Goal: Information Seeking & Learning: Learn about a topic

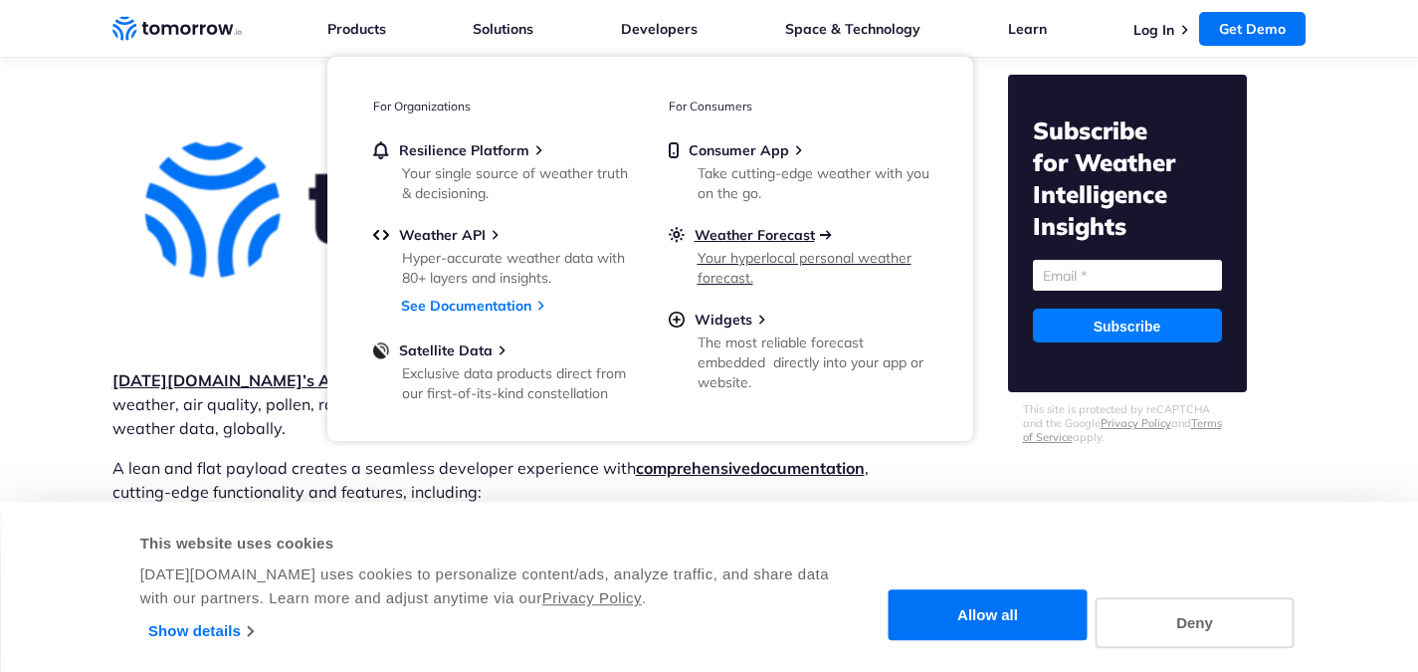
click at [780, 228] on span "Weather Forecast" at bounding box center [755, 235] width 120 height 18
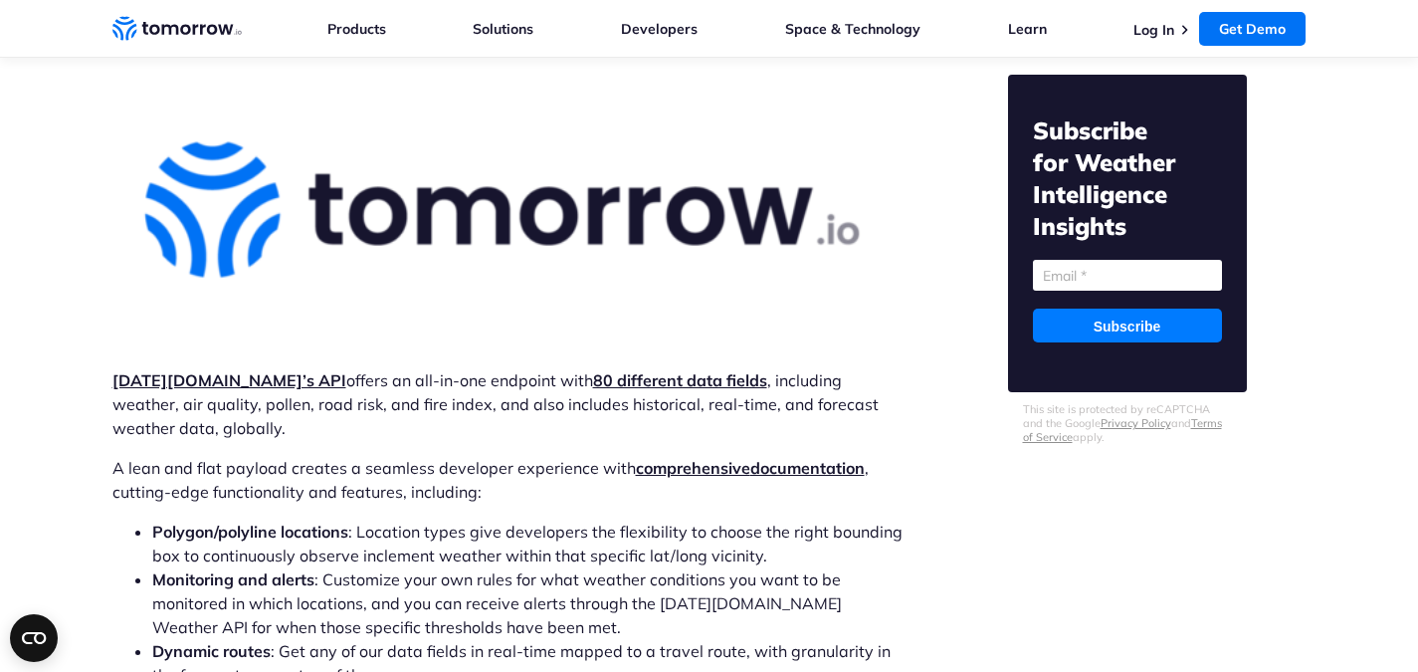
click at [325, 368] on p "Tomorrow.io’s API offers an all-in-one endpoint with 80 different data fields ,…" at bounding box center [507, 404] width 790 height 72
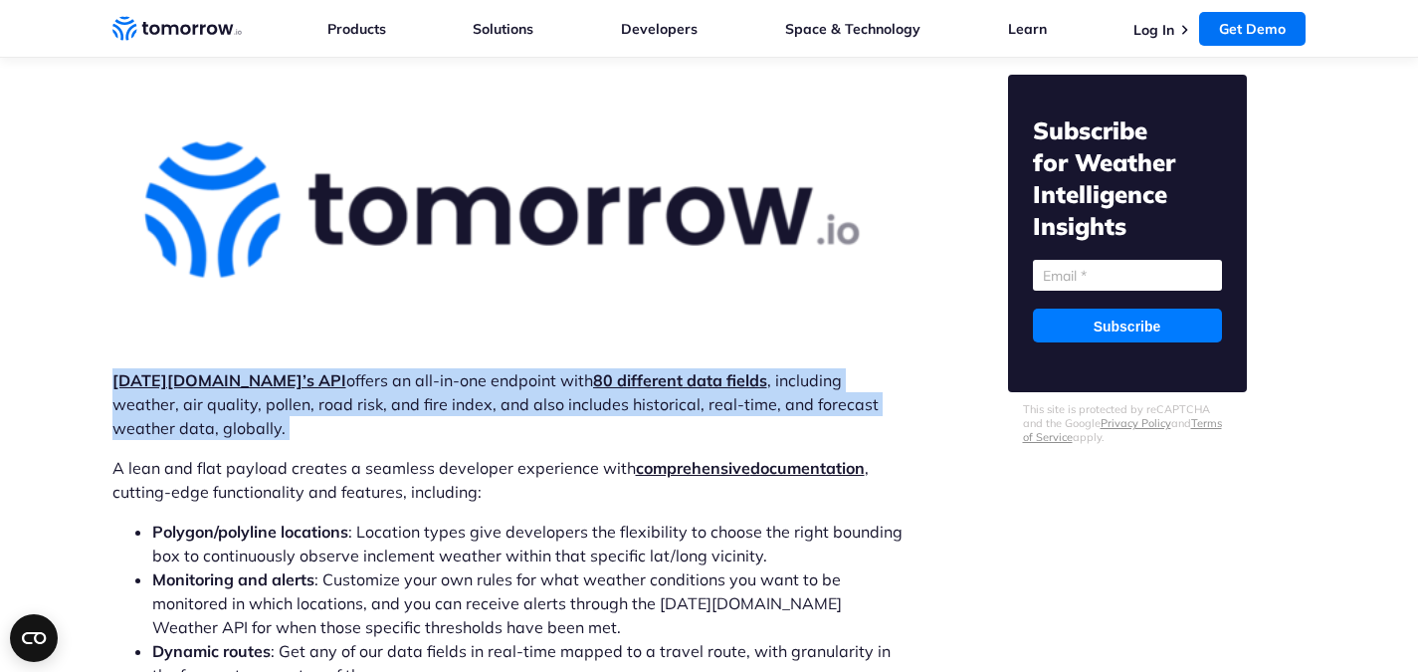
click at [325, 368] on p "Tomorrow.io’s API offers an all-in-one endpoint with 80 different data fields ,…" at bounding box center [507, 404] width 790 height 72
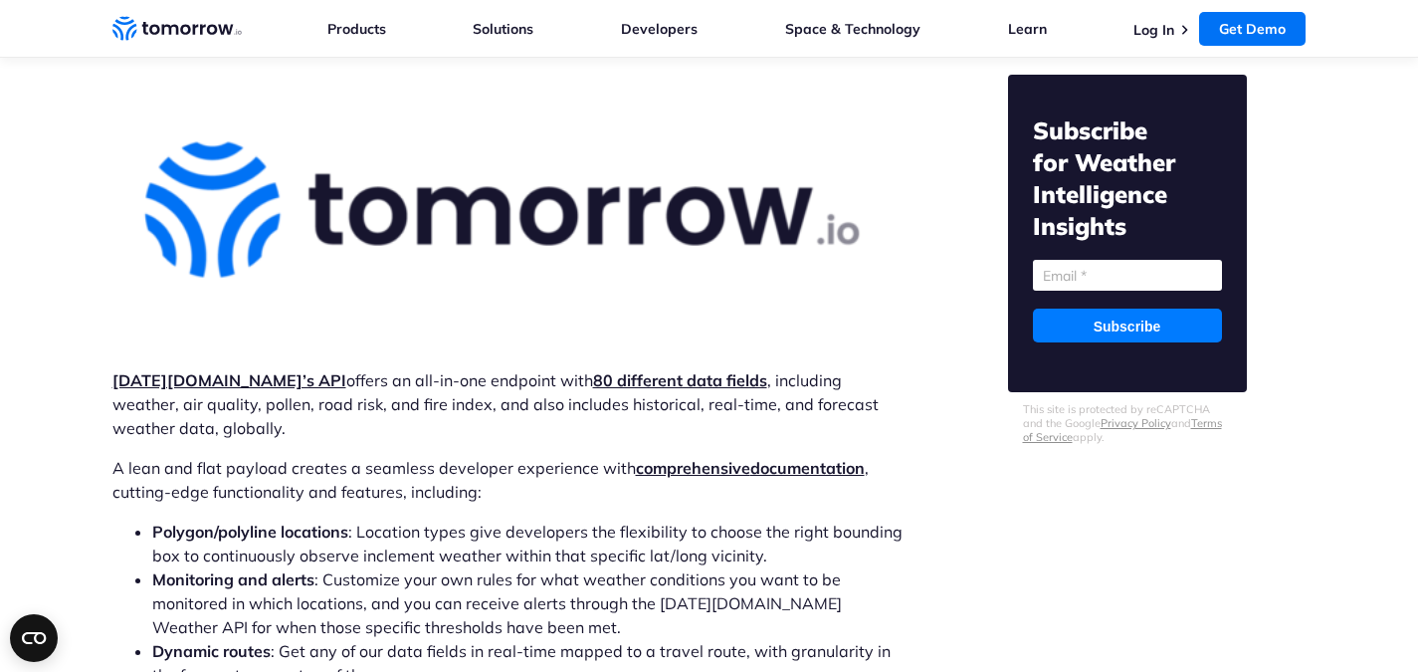
click at [319, 368] on p "Tomorrow.io’s API offers an all-in-one endpoint with 80 different data fields ,…" at bounding box center [507, 404] width 790 height 72
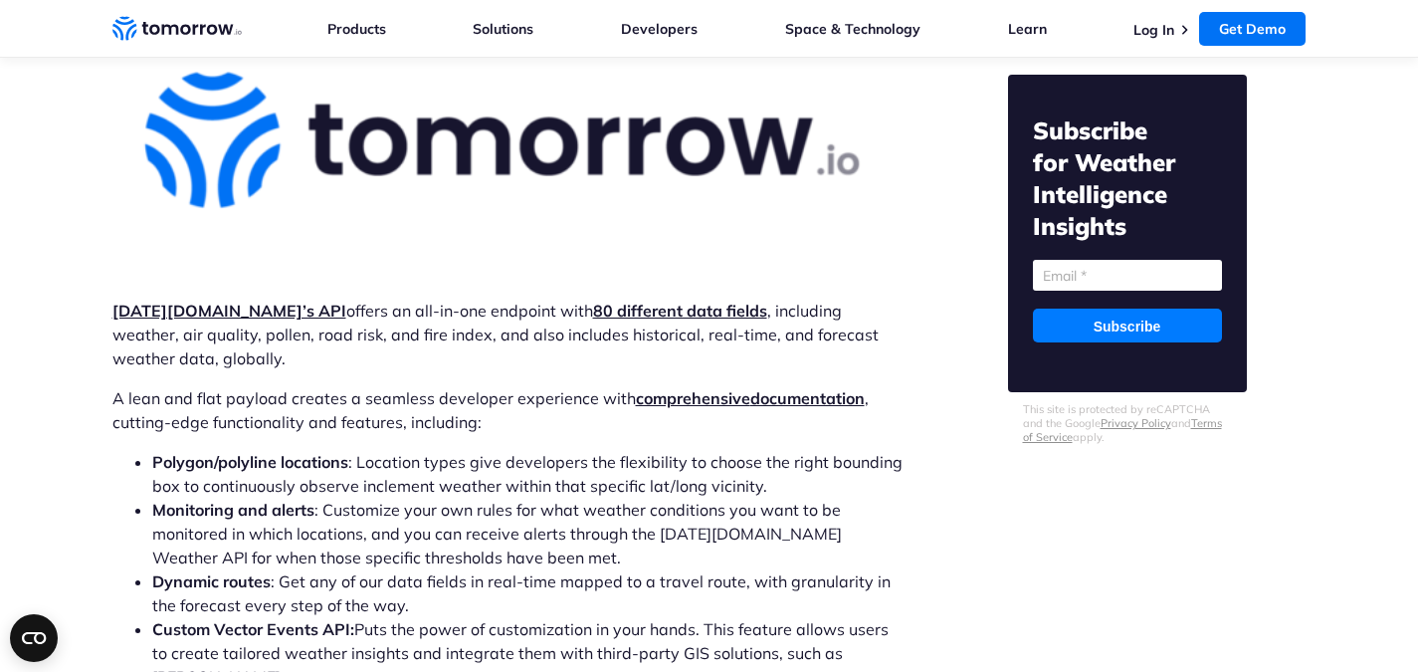
scroll to position [5975, 0]
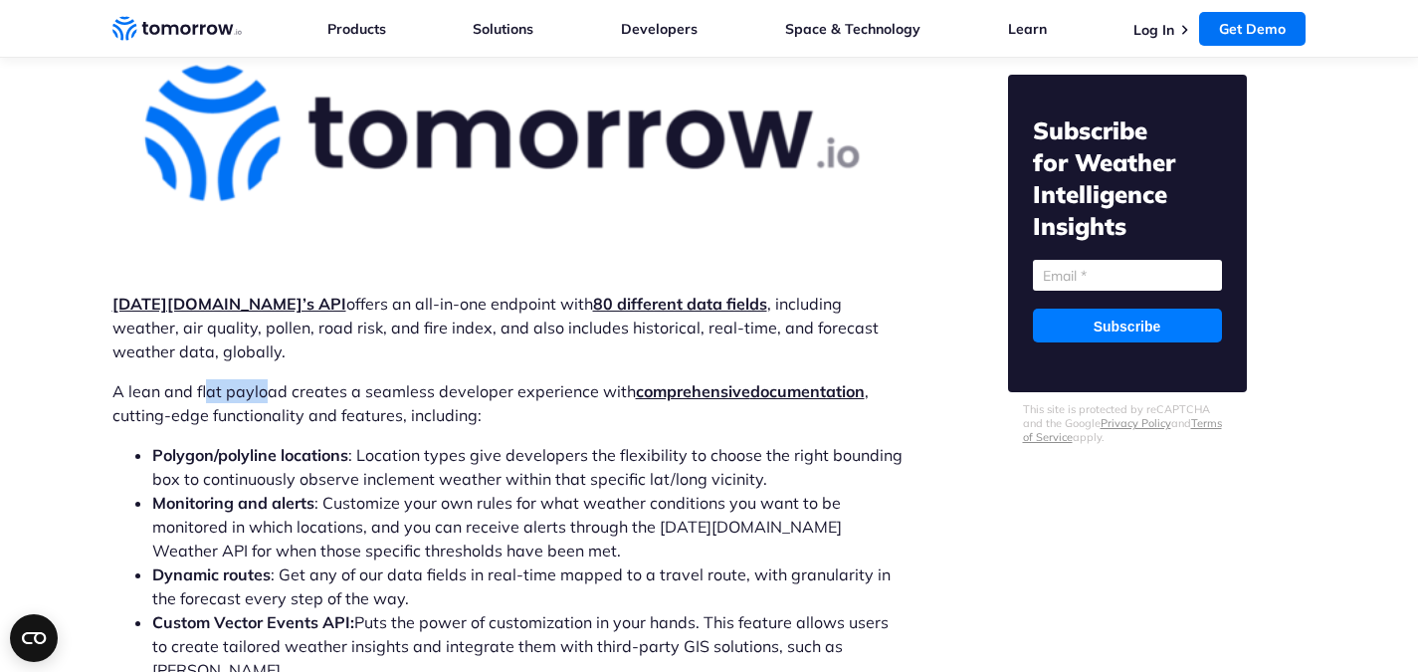
drag, startPoint x: 206, startPoint y: 339, endPoint x: 261, endPoint y: 353, distance: 56.5
click at [261, 379] on p "A lean and flat payload creates a seamless developer experience with comprehens…" at bounding box center [507, 403] width 790 height 48
click at [190, 379] on p "A lean and flat payload creates a seamless developer experience with comprehens…" at bounding box center [507, 403] width 790 height 48
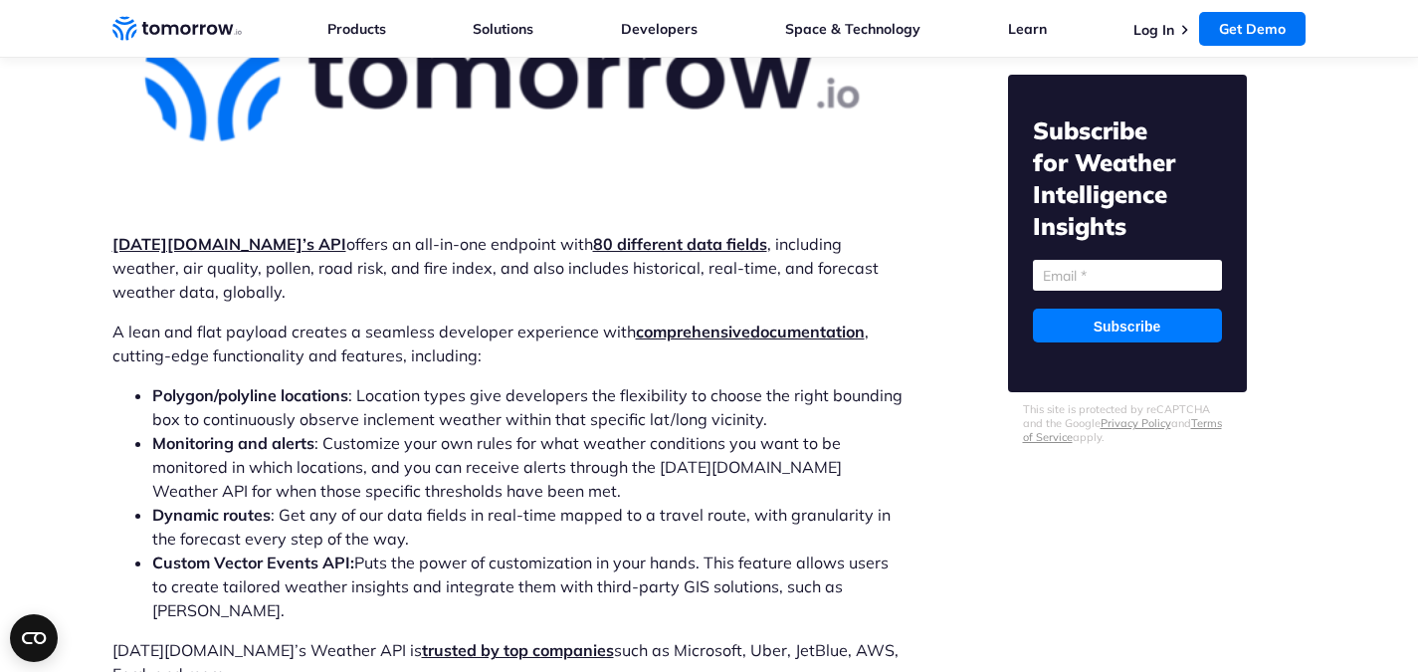
scroll to position [6039, 0]
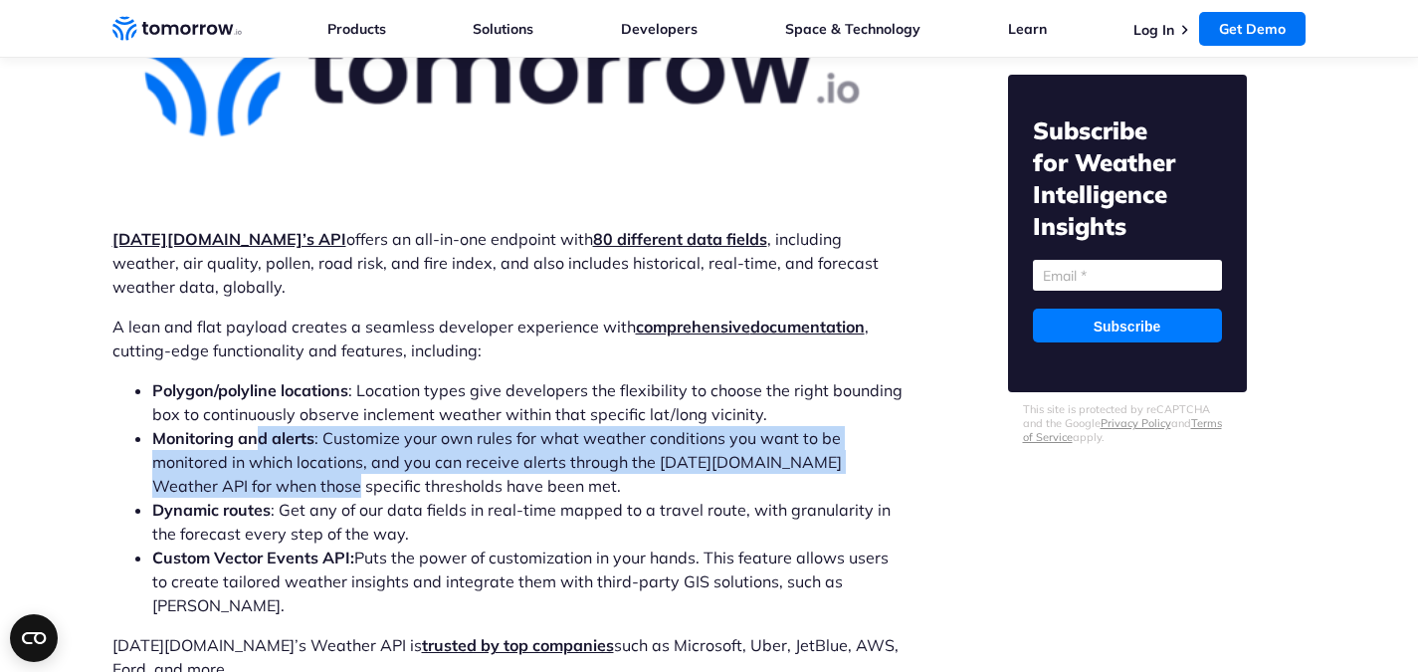
drag, startPoint x: 255, startPoint y: 384, endPoint x: 286, endPoint y: 432, distance: 56.9
click at [287, 432] on li "Monitoring and alerts : Customize your own rules for what weather conditions yo…" at bounding box center [527, 462] width 751 height 72
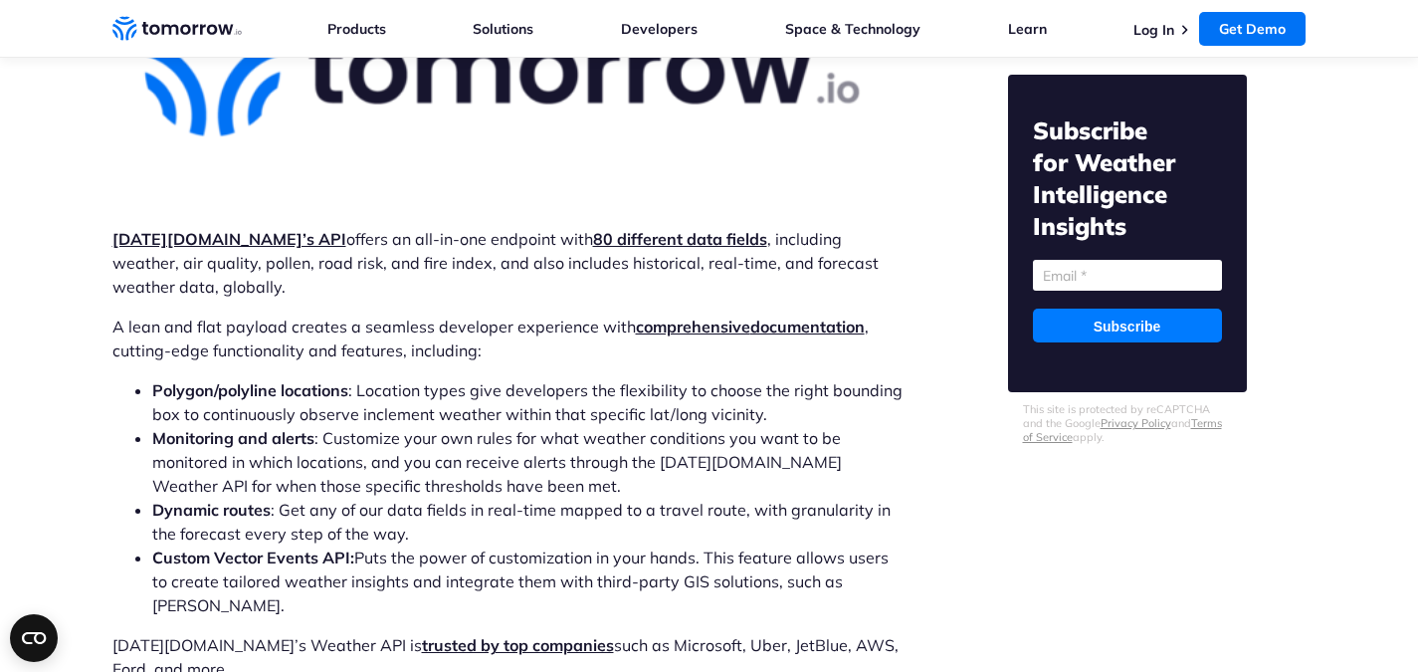
click at [377, 498] on li "Dynamic routes : Get any of our data fields in real-time mapped to a travel rou…" at bounding box center [527, 522] width 751 height 48
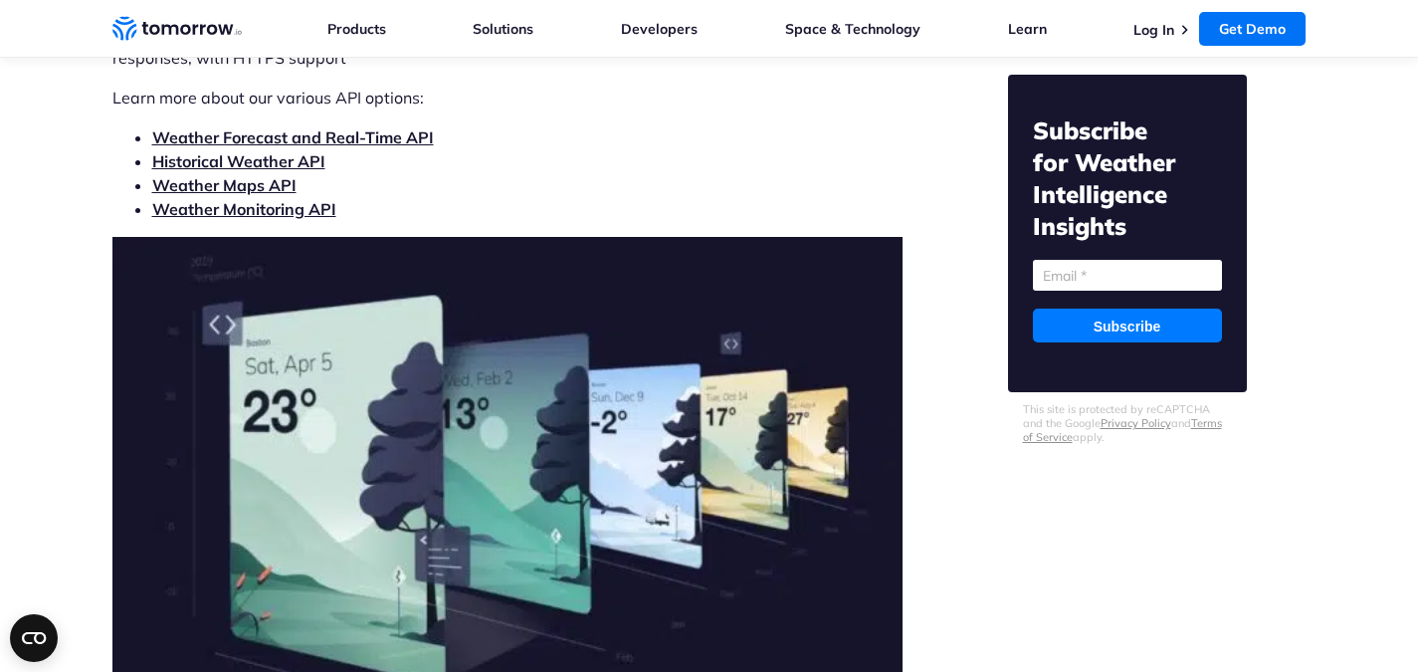
scroll to position [6788, 0]
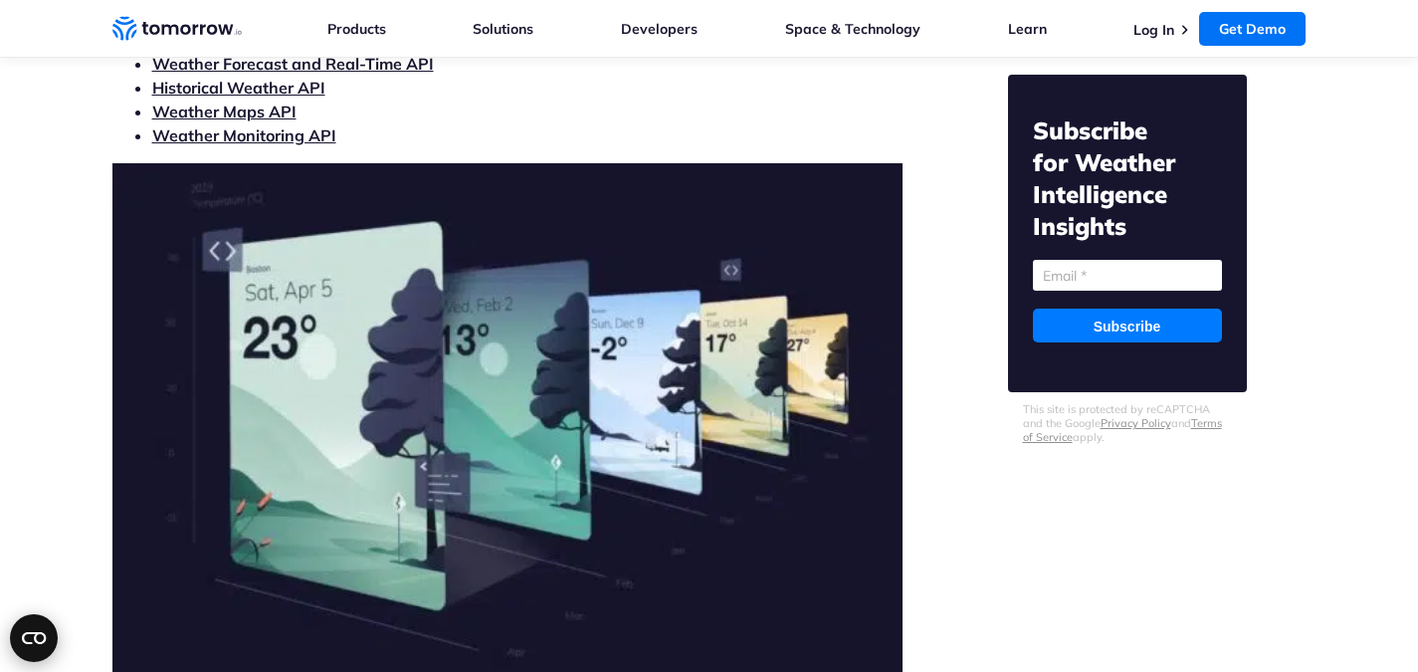
click at [34, 624] on circle "Open CMP widget" at bounding box center [34, 638] width 48 height 48
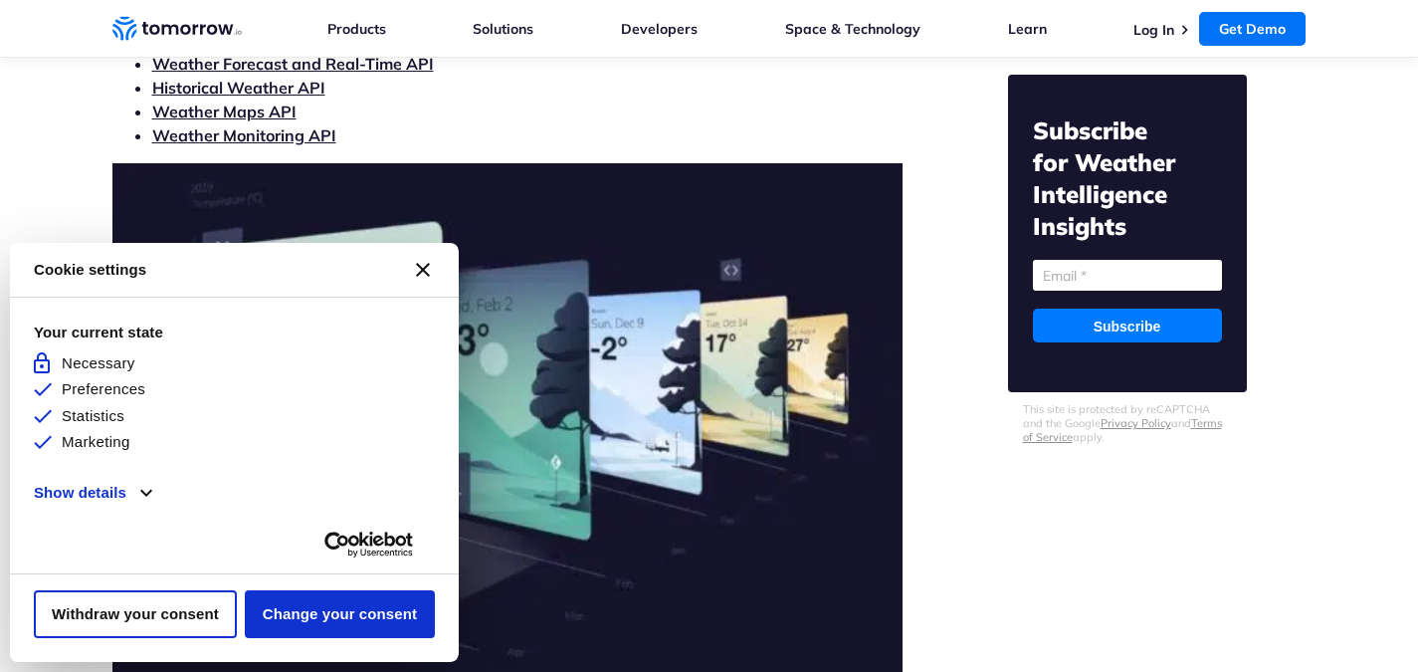
click at [425, 266] on icon "Close CMP widget" at bounding box center [423, 270] width 14 height 14
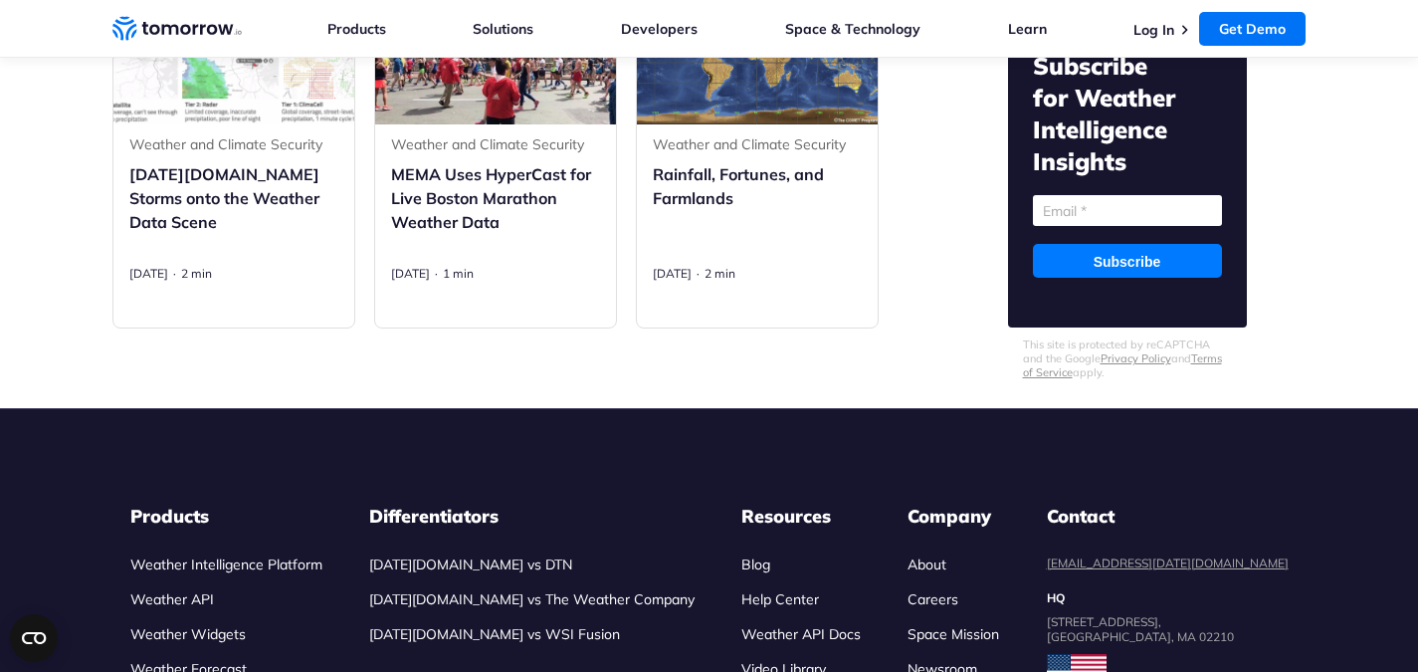
scroll to position [16644, 0]
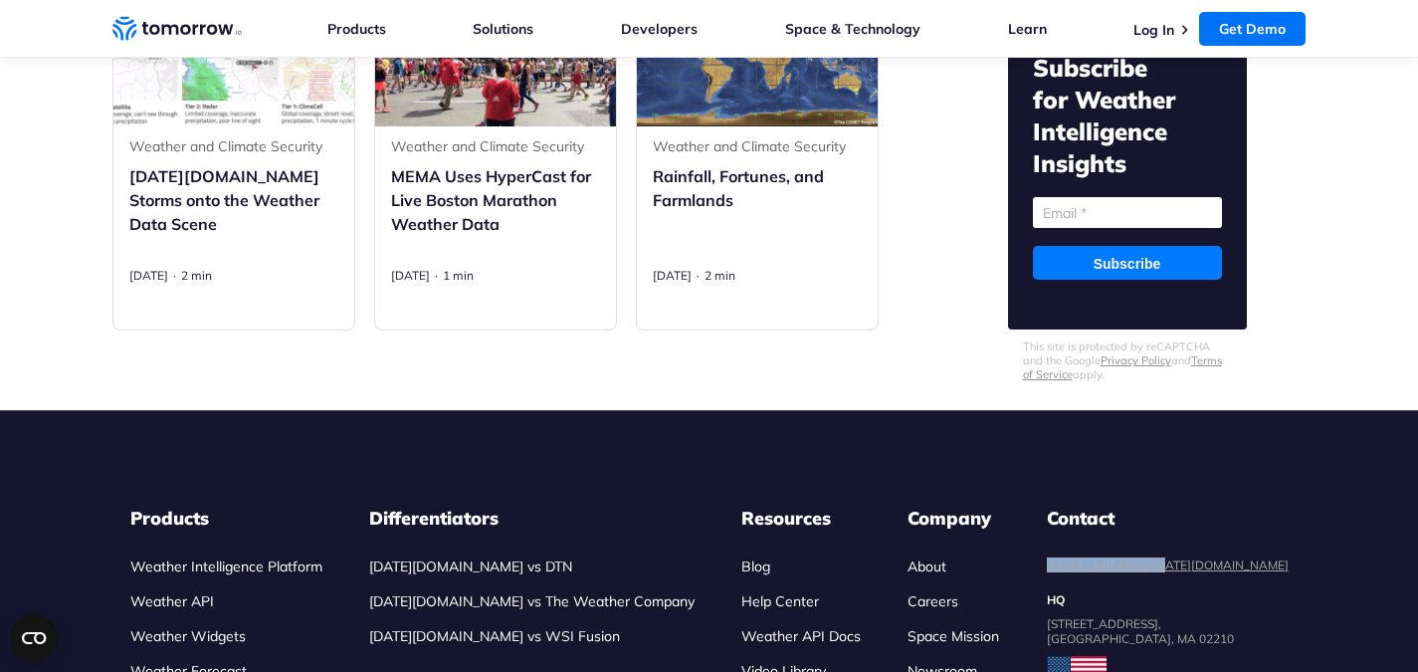
drag, startPoint x: 1247, startPoint y: 498, endPoint x: 1106, endPoint y: 499, distance: 141.4
click at [1106, 507] on ul "Products Weather Intelligence Platform Weather API Weather Widgets Weather Fore…" at bounding box center [709, 611] width 1159 height 209
copy link "sales@tomorrow.io"
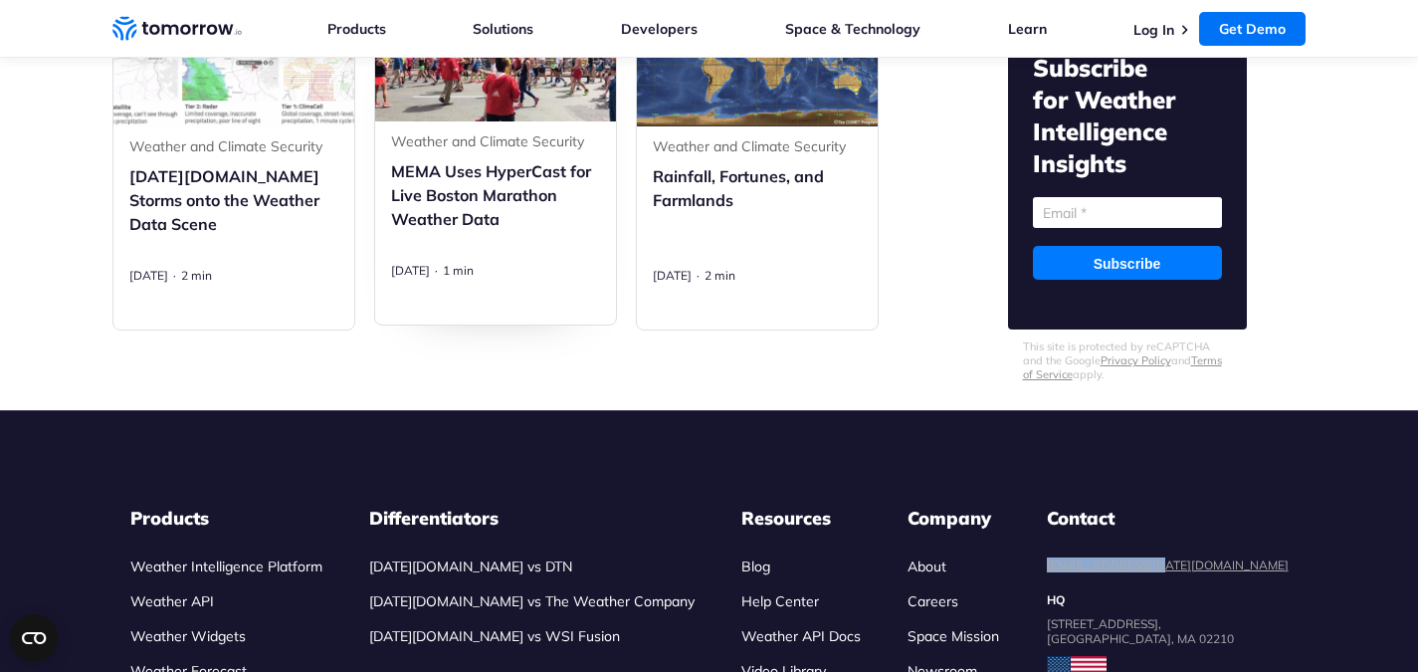
scroll to position [14970, 0]
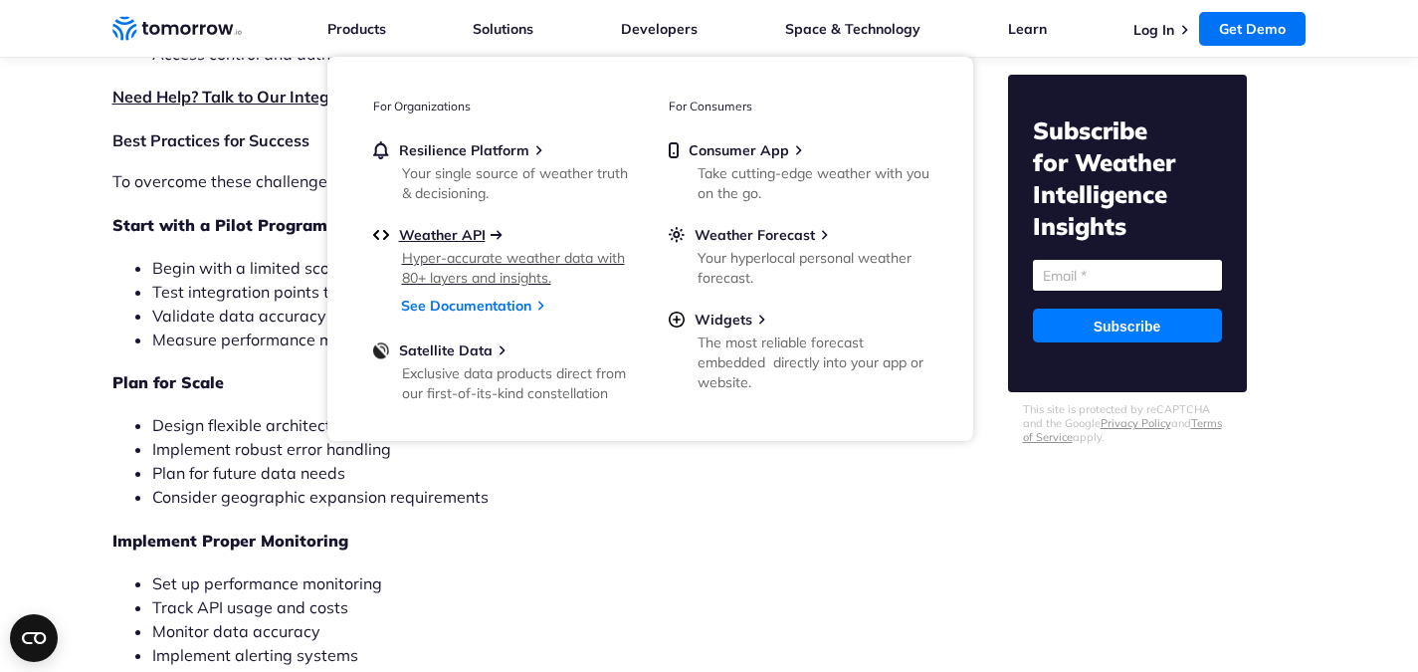
click at [473, 243] on span "Weather API" at bounding box center [442, 235] width 87 height 18
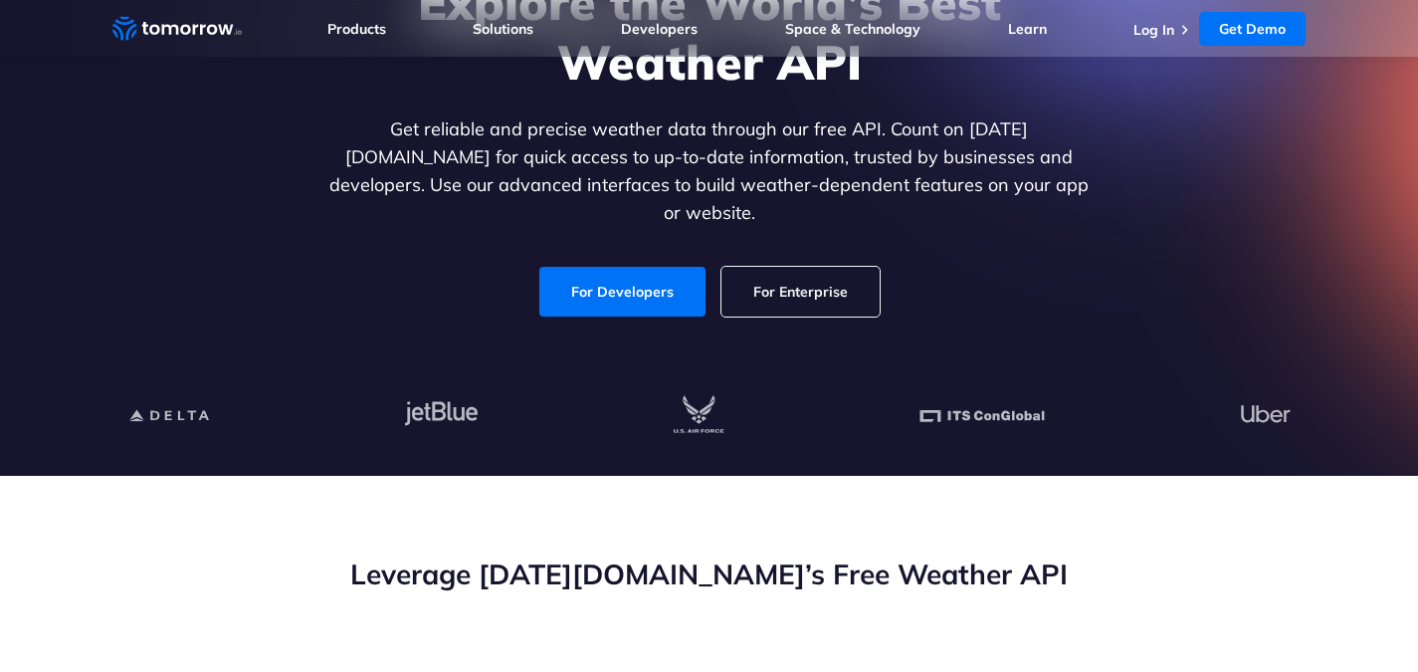
scroll to position [243, 0]
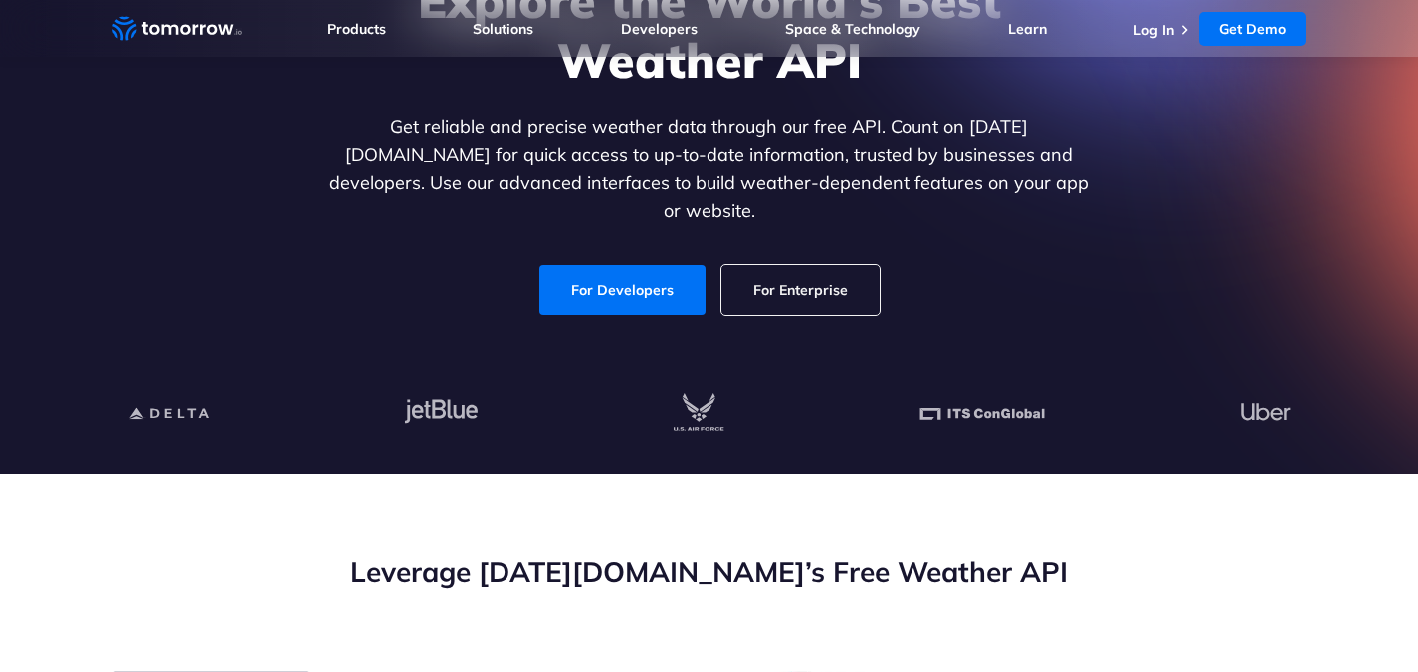
click at [564, 265] on link "For Developers" at bounding box center [623, 290] width 166 height 50
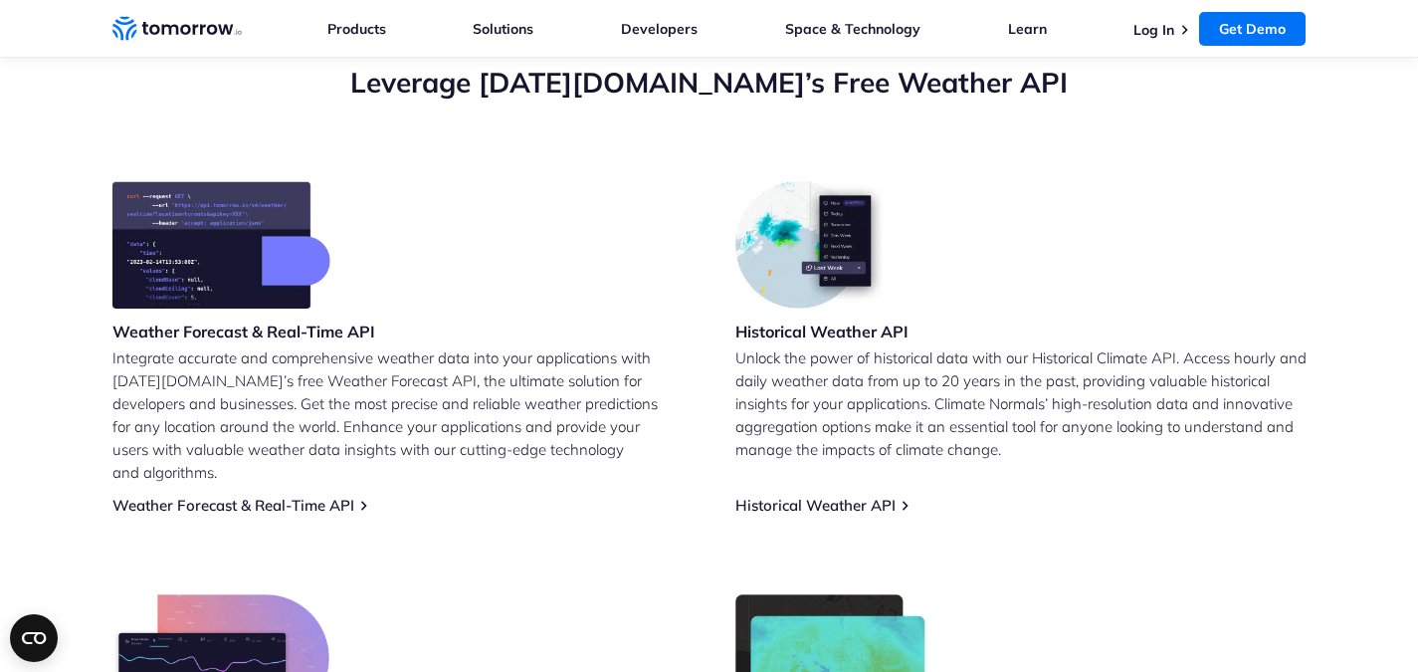
scroll to position [736, 0]
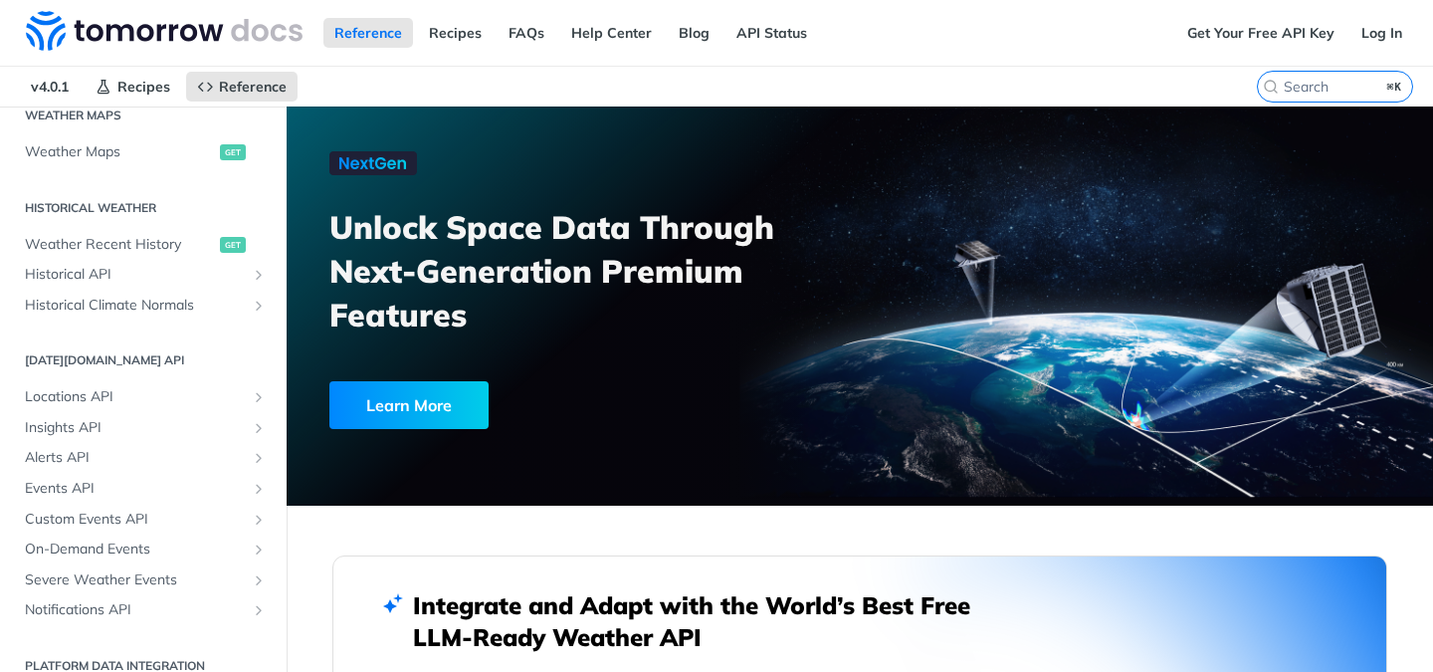
scroll to position [650, 0]
